Goal: Task Accomplishment & Management: Use online tool/utility

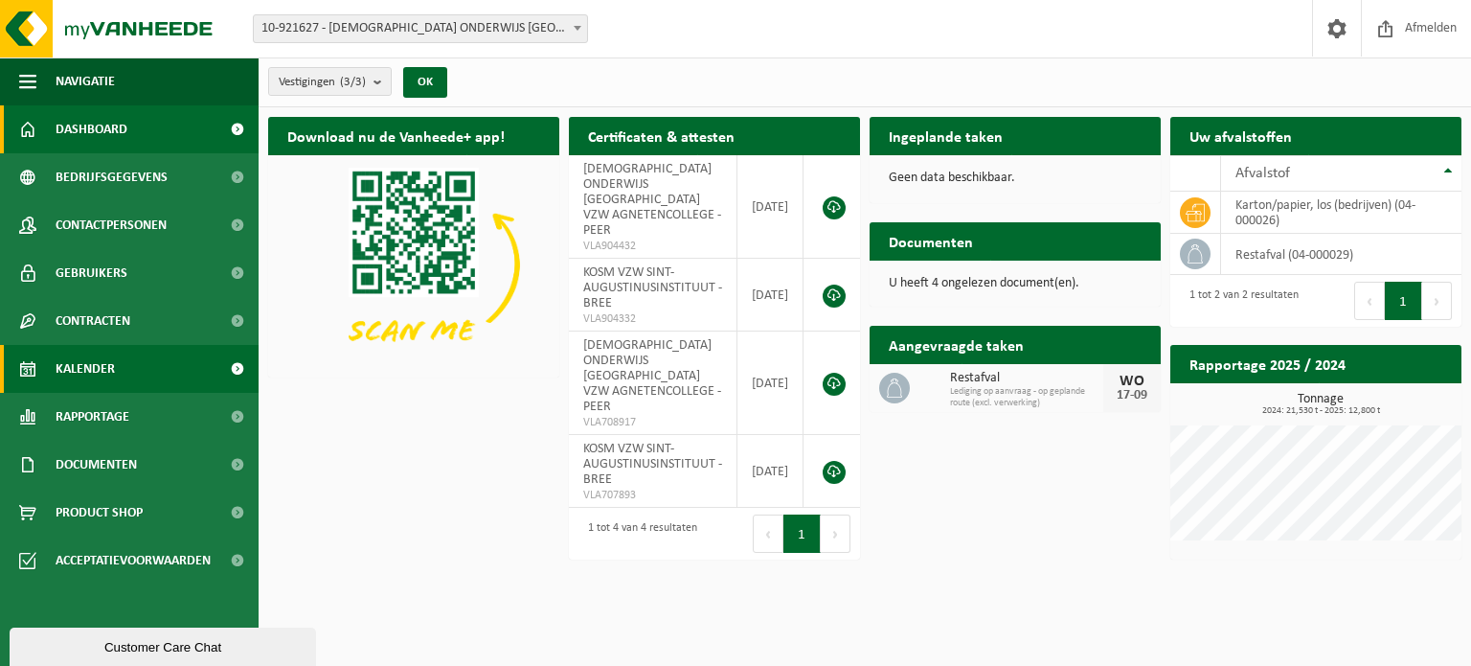
click at [88, 370] on span "Kalender" at bounding box center [85, 369] width 59 height 48
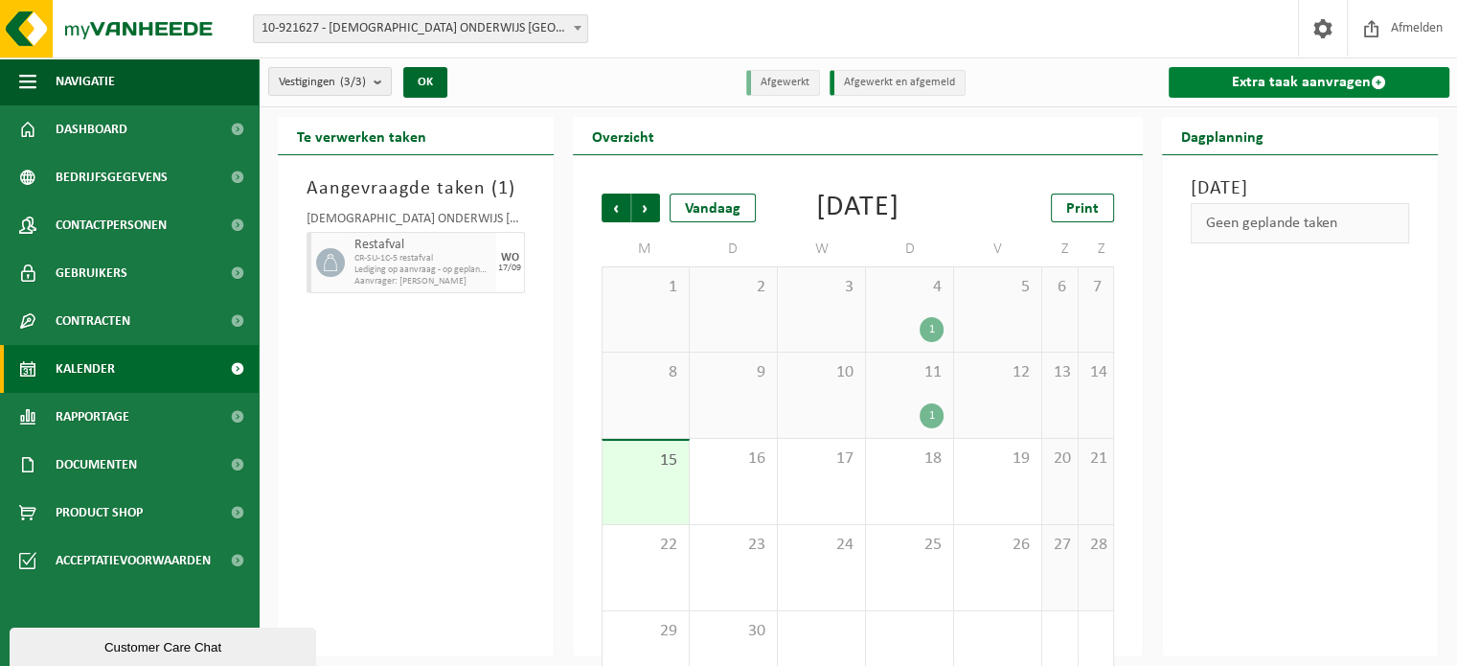
click at [1345, 83] on link "Extra taak aanvragen" at bounding box center [1308, 82] width 281 height 31
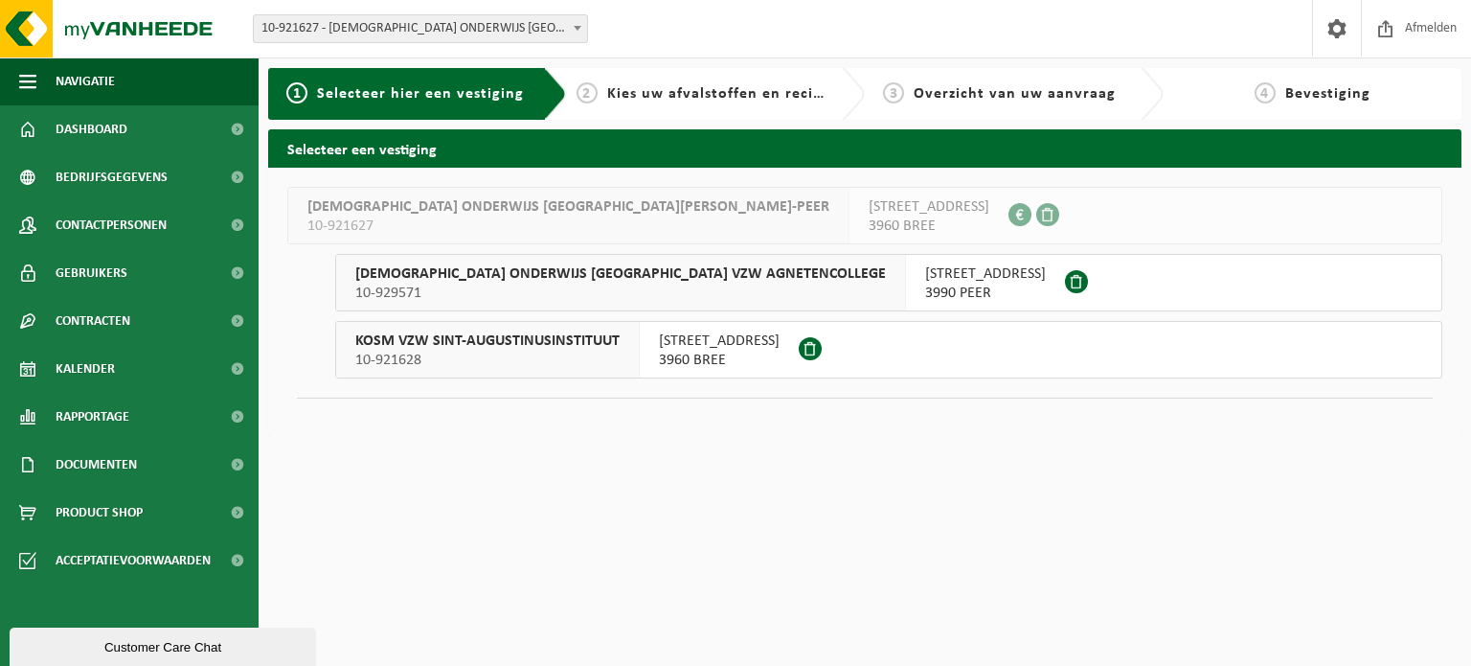
click at [713, 352] on span "3960 BREE" at bounding box center [719, 360] width 121 height 19
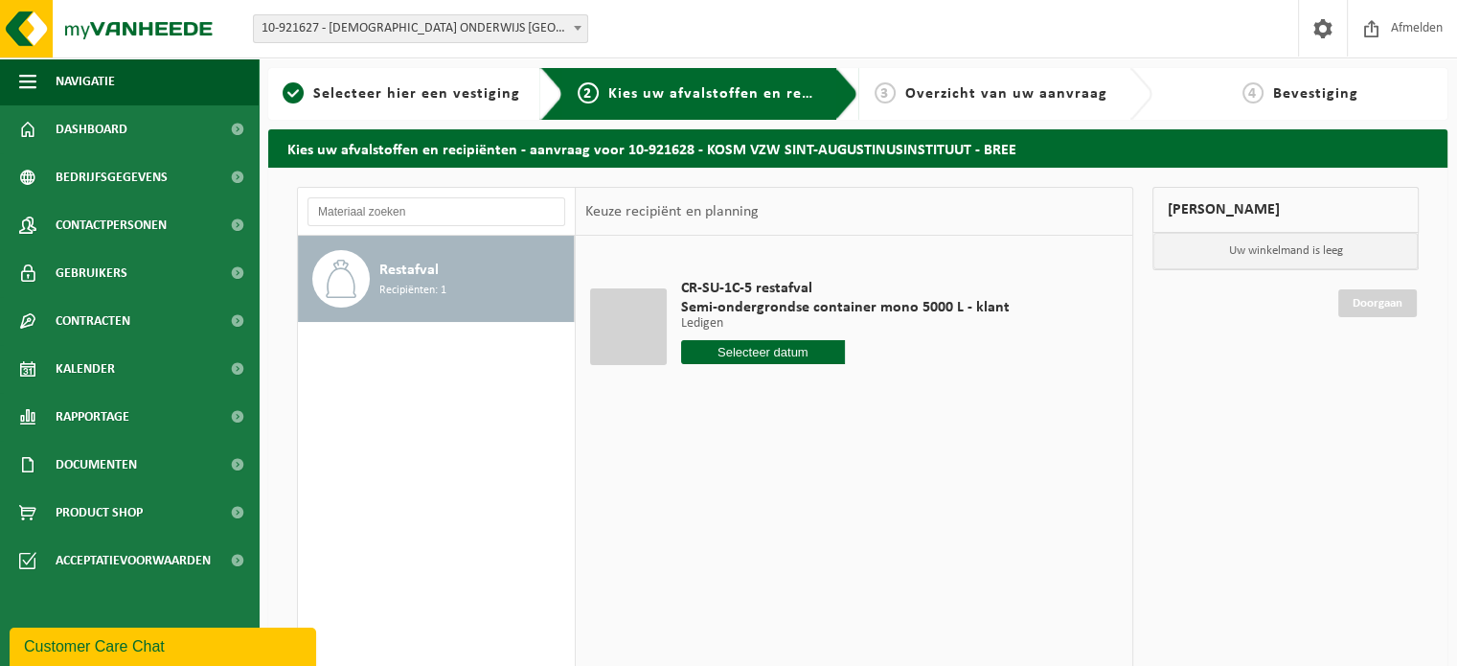
click at [786, 352] on input "text" at bounding box center [763, 352] width 165 height 24
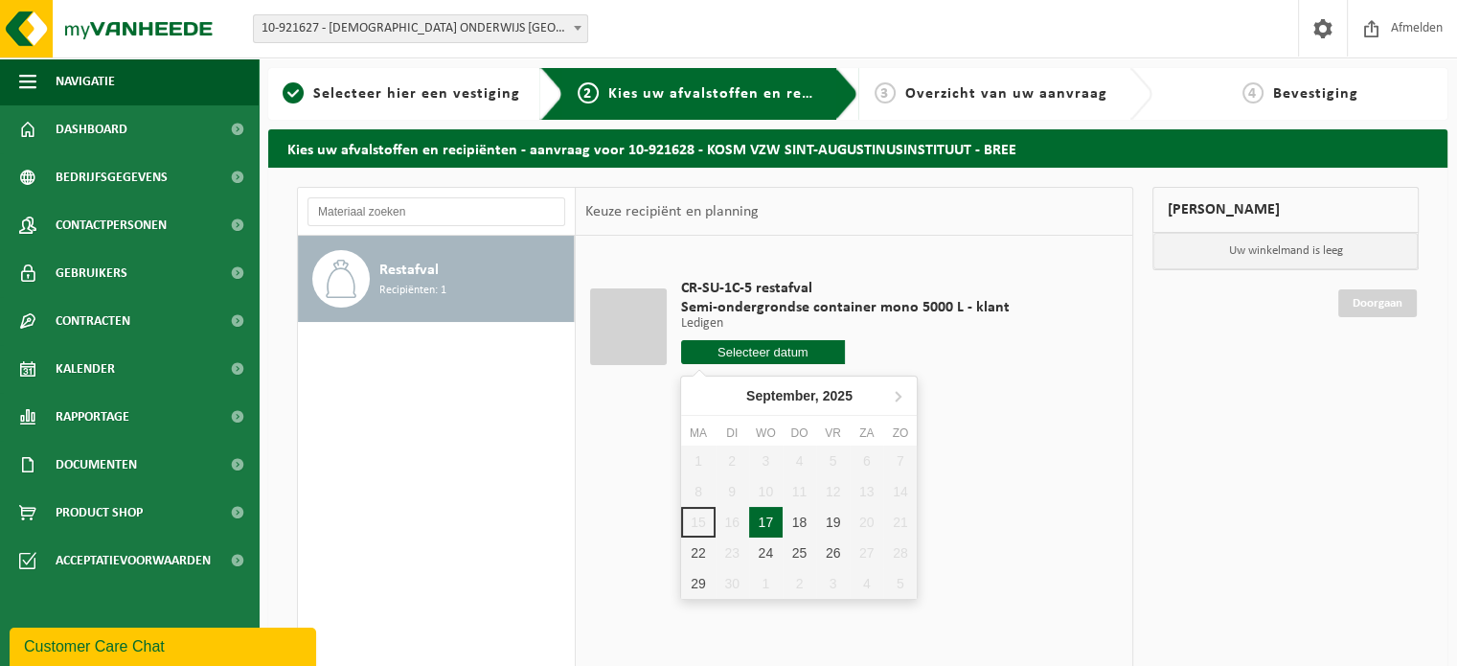
click at [771, 528] on div "17" at bounding box center [766, 522] width 34 height 31
type input "Van [DATE]"
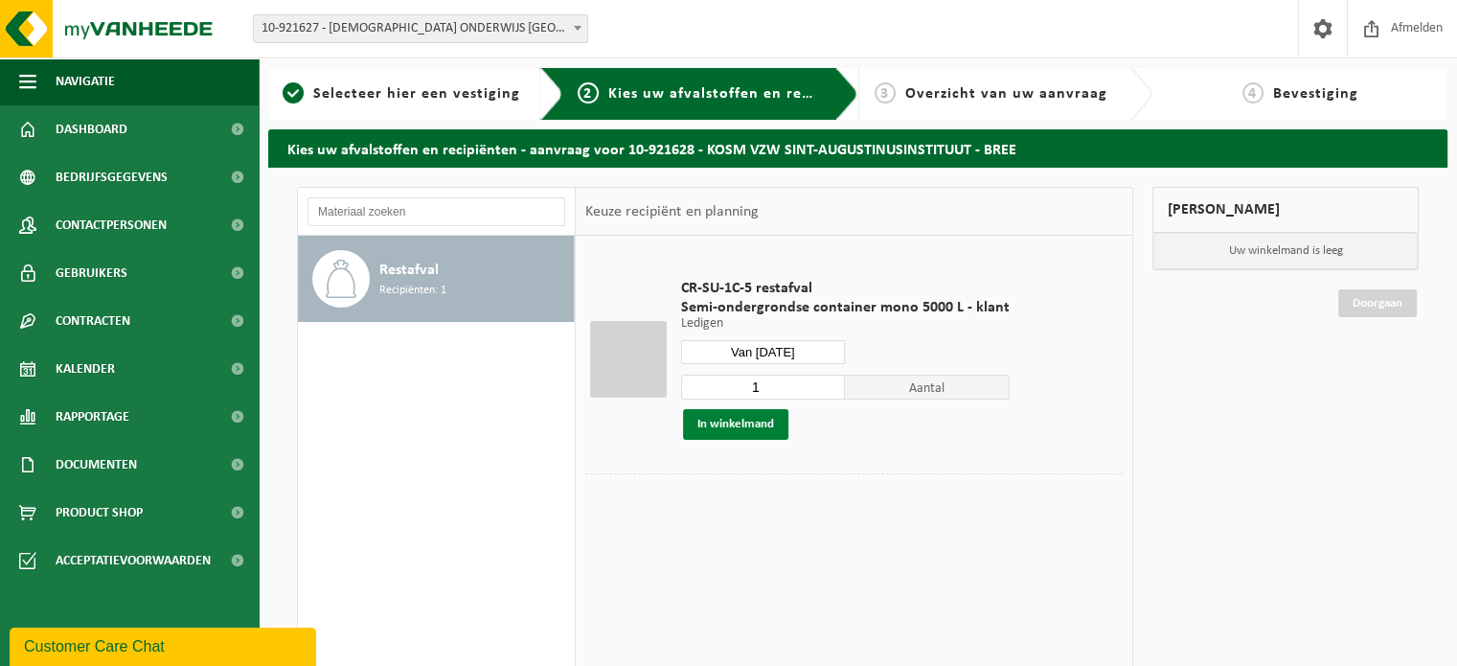
click at [747, 434] on button "In winkelmand" at bounding box center [735, 424] width 105 height 31
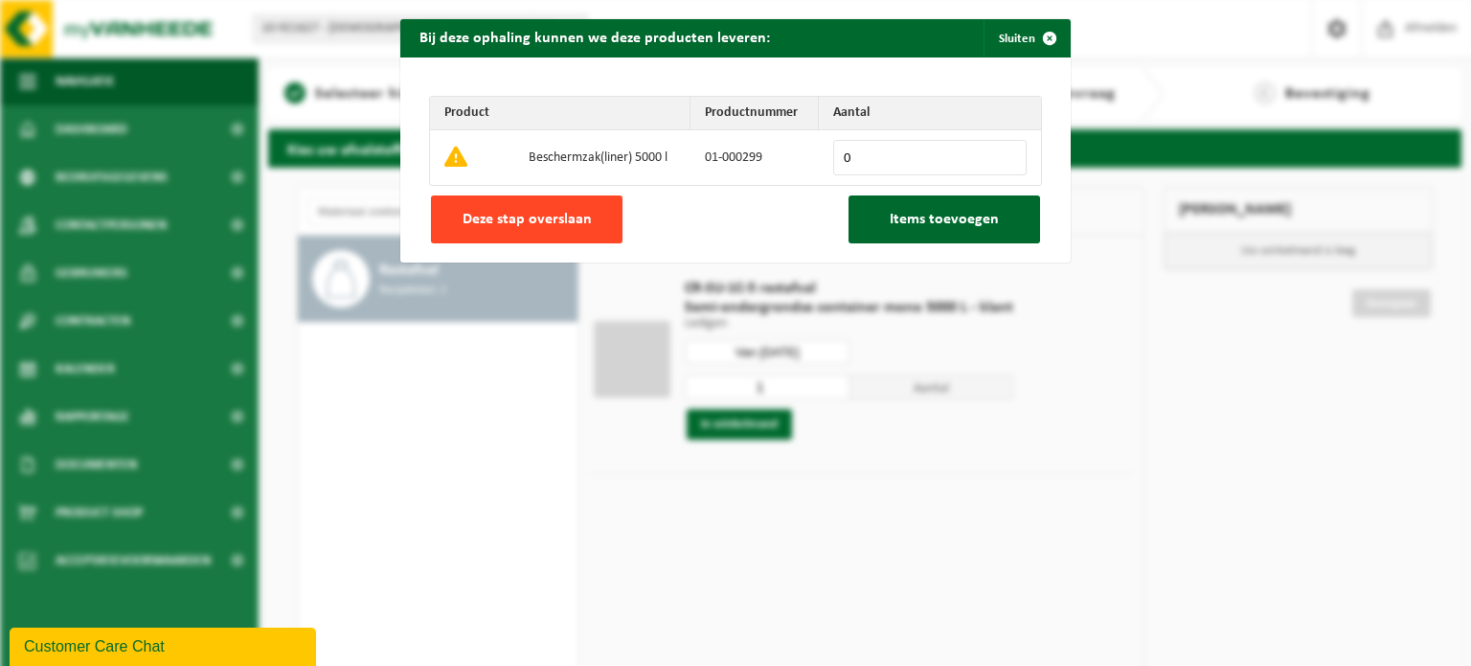
click at [535, 221] on span "Deze stap overslaan" at bounding box center [527, 219] width 129 height 15
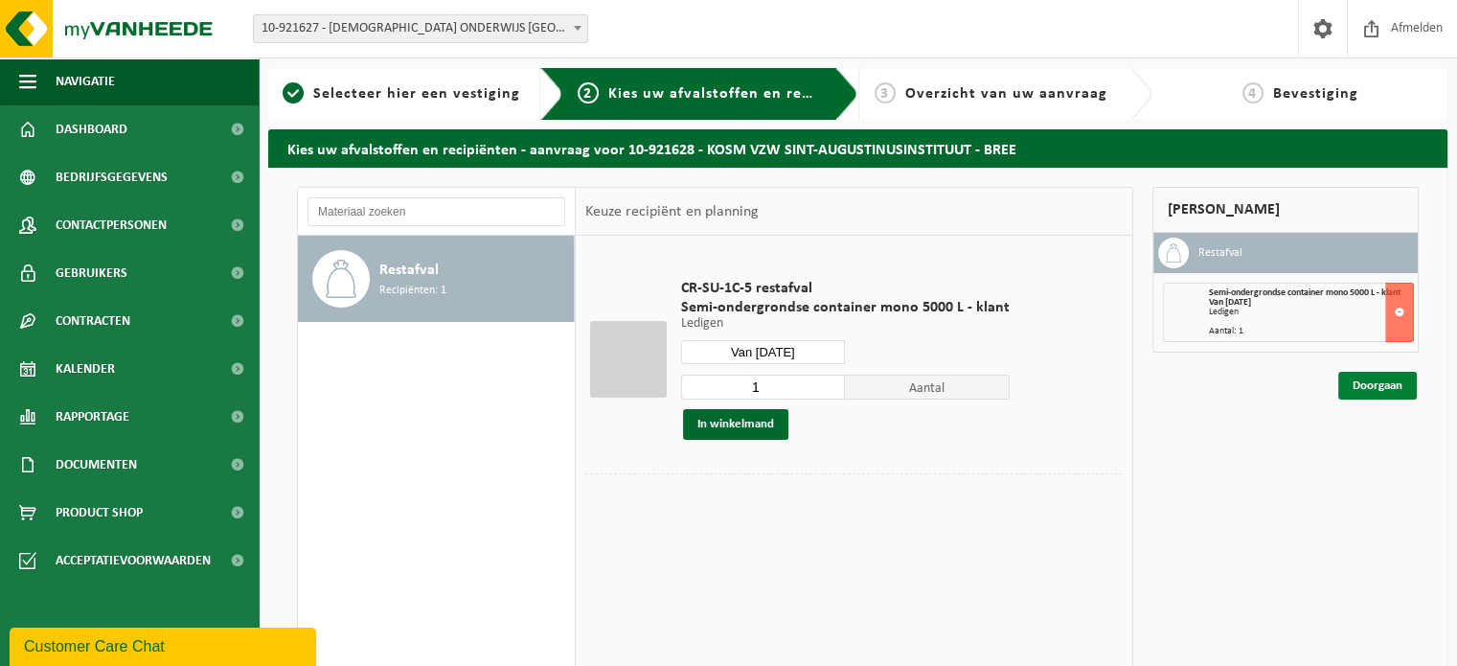
click at [1373, 392] on link "Doorgaan" at bounding box center [1377, 386] width 79 height 28
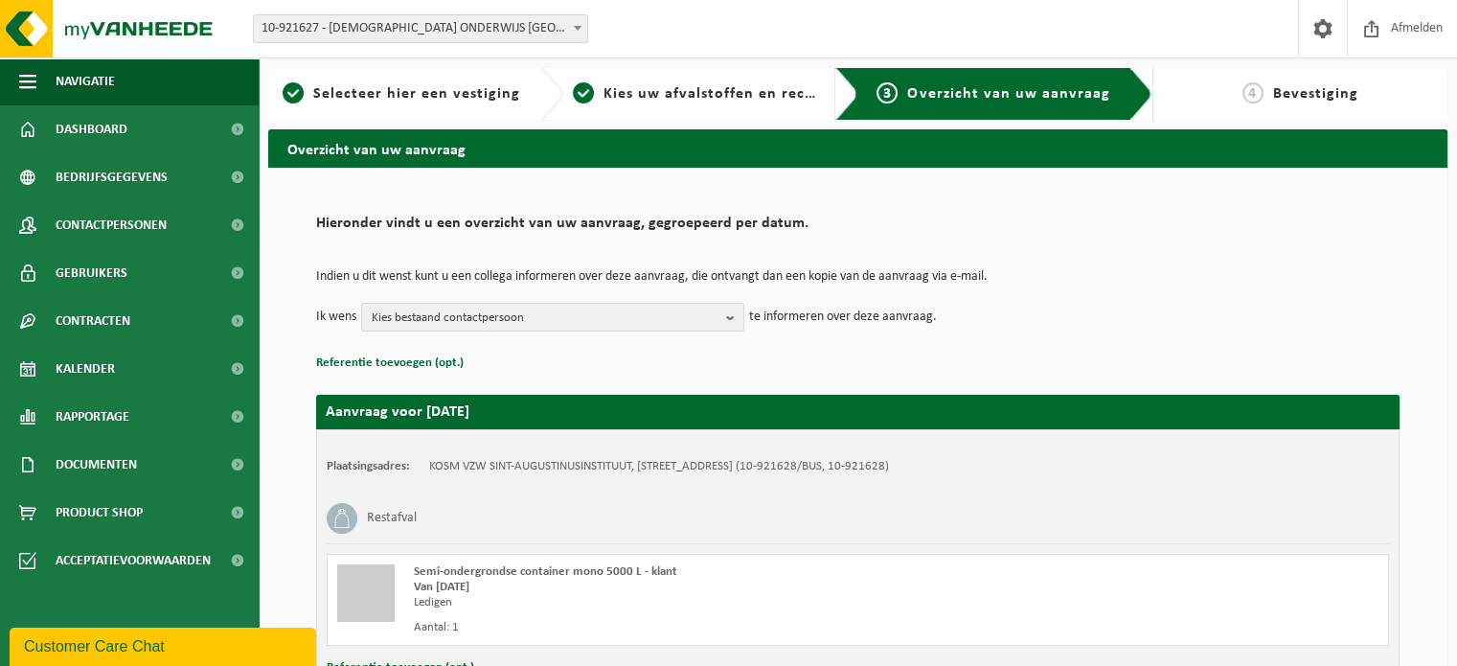
scroll to position [154, 0]
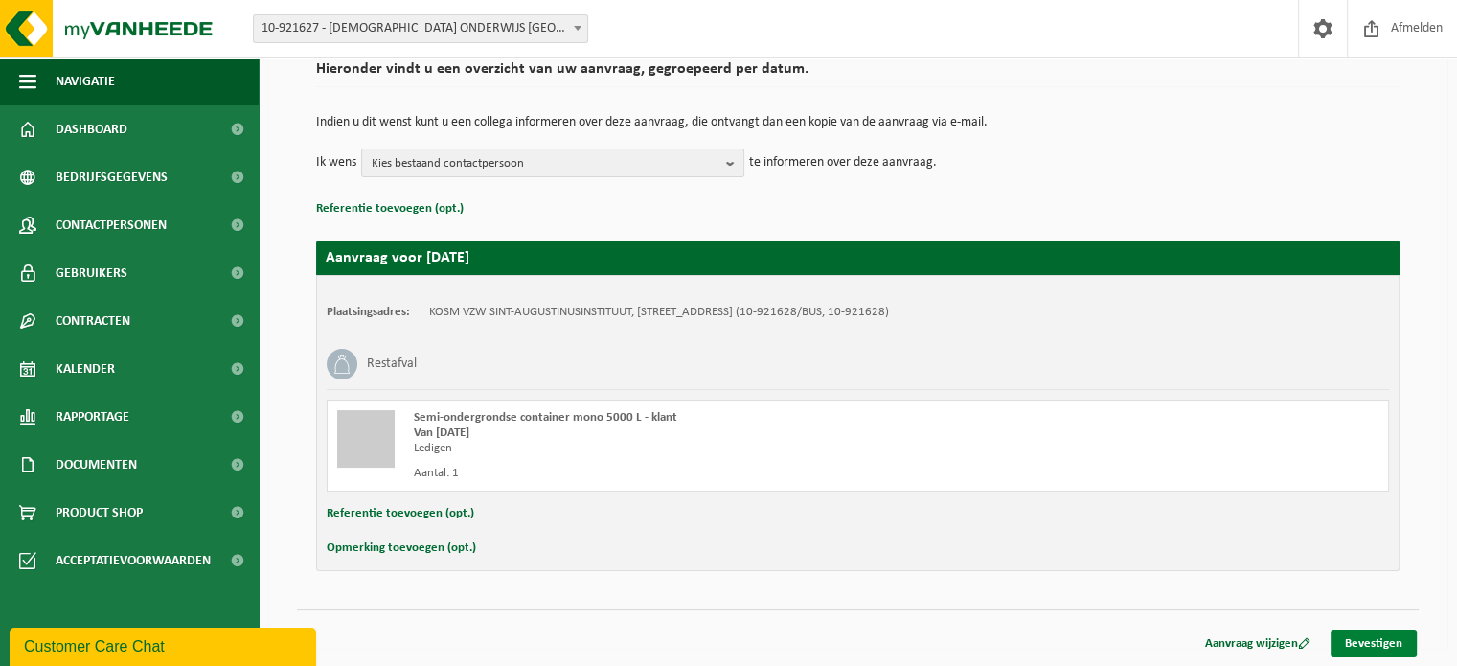
click at [1389, 635] on link "Bevestigen" at bounding box center [1373, 643] width 86 height 28
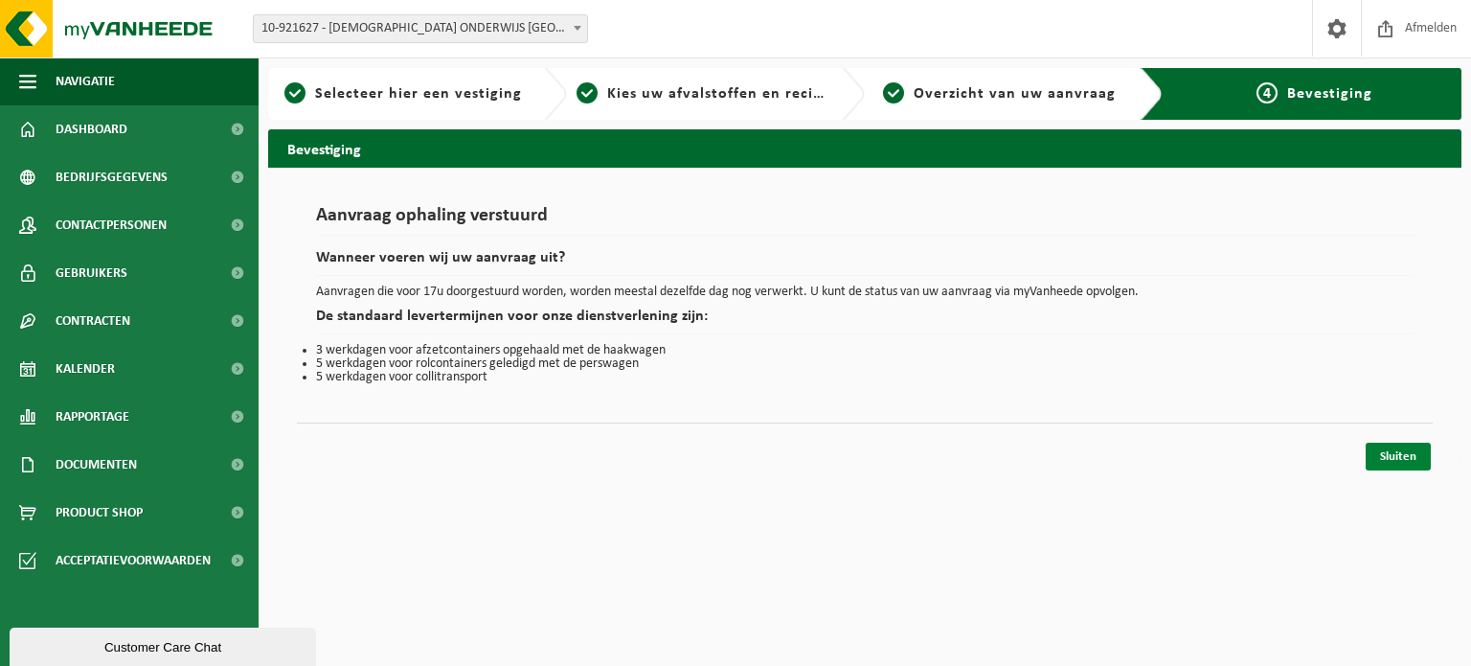
click at [1419, 449] on link "Sluiten" at bounding box center [1398, 456] width 65 height 28
